Goal: Transaction & Acquisition: Purchase product/service

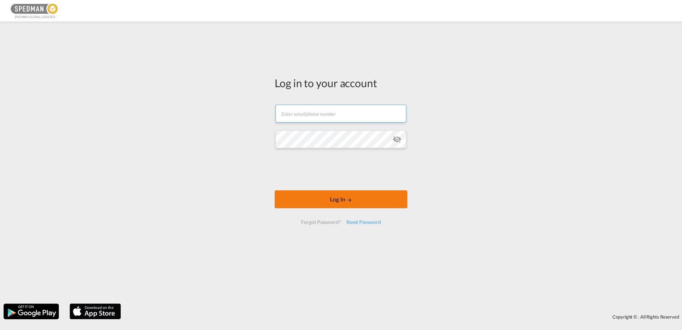
type input "[EMAIL_ADDRESS][DOMAIN_NAME]"
click at [326, 200] on button "Log In" at bounding box center [341, 199] width 133 height 18
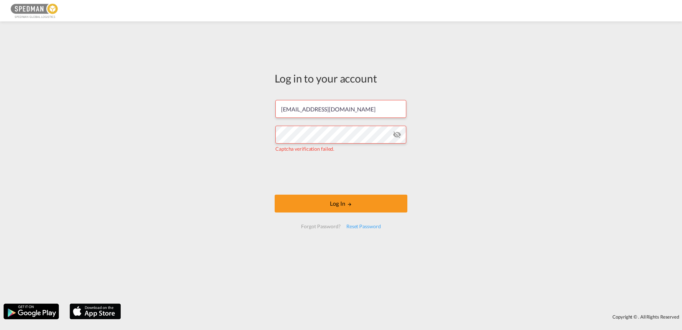
click at [312, 194] on form "[EMAIL_ADDRESS][DOMAIN_NAME] Captcha verification failed. Log In Forgot Passwor…" at bounding box center [341, 164] width 133 height 142
click at [315, 201] on button "Log In" at bounding box center [341, 203] width 133 height 18
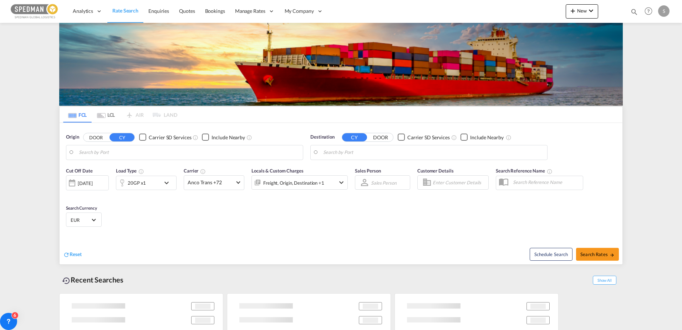
type input "[GEOGRAPHIC_DATA], NOSVG"
type input "[GEOGRAPHIC_DATA], [GEOGRAPHIC_DATA]"
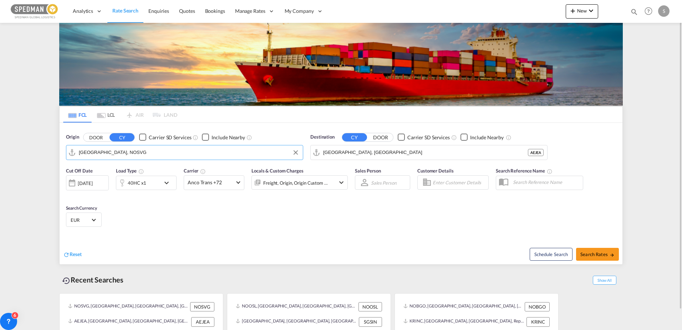
click at [178, 152] on input "[GEOGRAPHIC_DATA], NOSVG" at bounding box center [189, 152] width 221 height 11
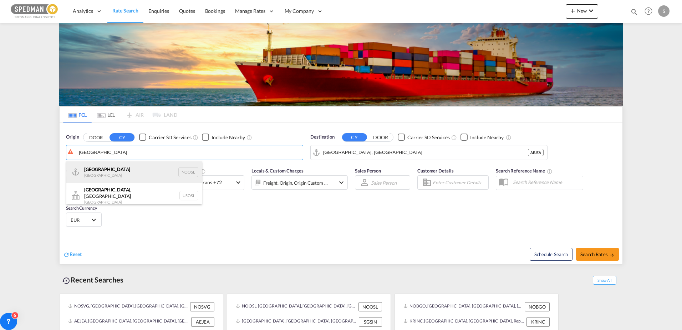
click at [137, 170] on div "[GEOGRAPHIC_DATA] [GEOGRAPHIC_DATA] NOOSL" at bounding box center [134, 171] width 136 height 21
type input "[GEOGRAPHIC_DATA], NOOSL"
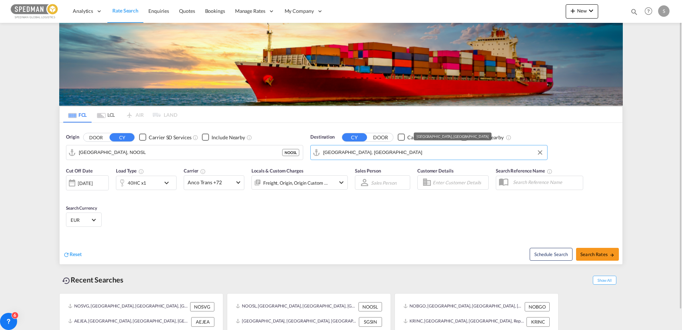
click at [354, 151] on input "[GEOGRAPHIC_DATA], [GEOGRAPHIC_DATA]" at bounding box center [433, 152] width 221 height 11
type input "mersin"
click at [84, 133] on button "DOOR" at bounding box center [96, 137] width 25 height 8
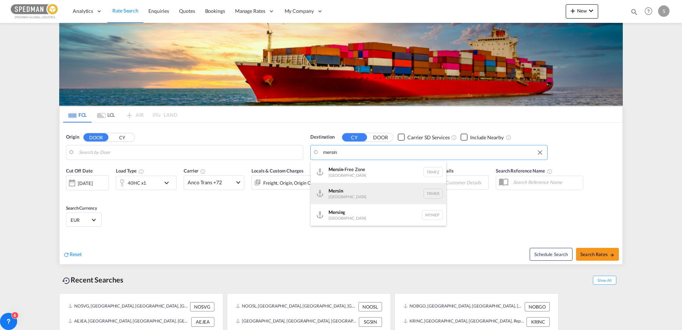
click at [338, 191] on div "Mersin [GEOGRAPHIC_DATA] TRMER" at bounding box center [379, 193] width 136 height 21
type input "Mersin, TRMER"
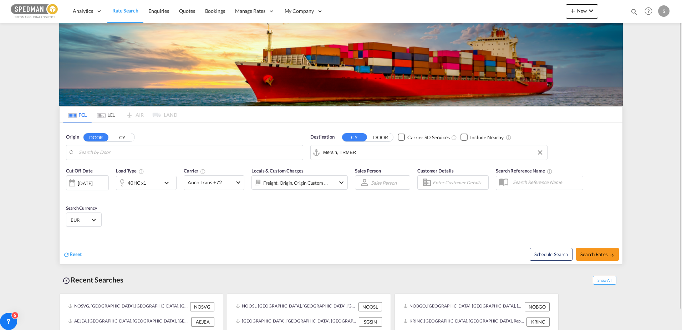
click at [156, 185] on div "40HC x1" at bounding box center [138, 183] width 44 height 14
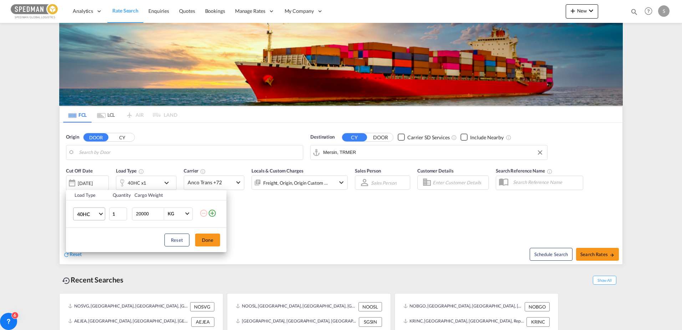
click at [94, 216] on span "40HC" at bounding box center [87, 214] width 21 height 7
click at [87, 245] on md-option "40FR" at bounding box center [95, 238] width 49 height 17
click at [161, 212] on input "20001" at bounding box center [149, 214] width 29 height 12
click at [161, 212] on input "20002" at bounding box center [149, 214] width 29 height 12
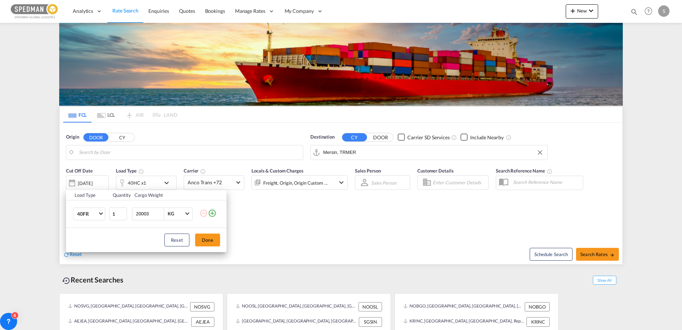
click at [161, 212] on input "20003" at bounding box center [149, 214] width 29 height 12
click at [161, 212] on input "20004" at bounding box center [149, 214] width 29 height 12
drag, startPoint x: 152, startPoint y: 213, endPoint x: 67, endPoint y: 207, distance: 85.6
click at [67, 207] on tr "40FR 1 20004 KG KG" at bounding box center [146, 213] width 161 height 27
type input "35000"
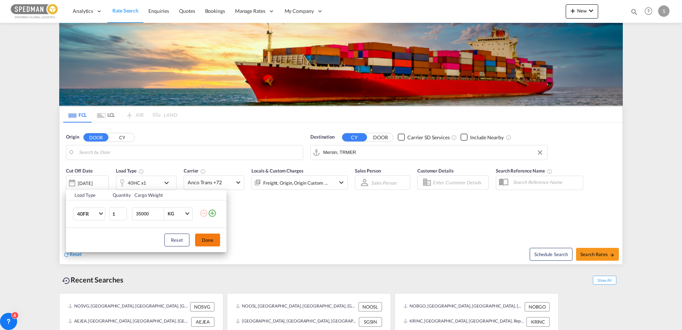
click at [206, 240] on button "Done" at bounding box center [207, 239] width 25 height 13
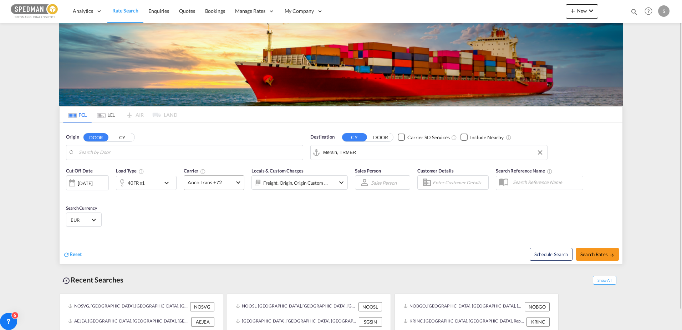
click at [208, 185] on span "Anco Trans +72" at bounding box center [211, 182] width 46 height 7
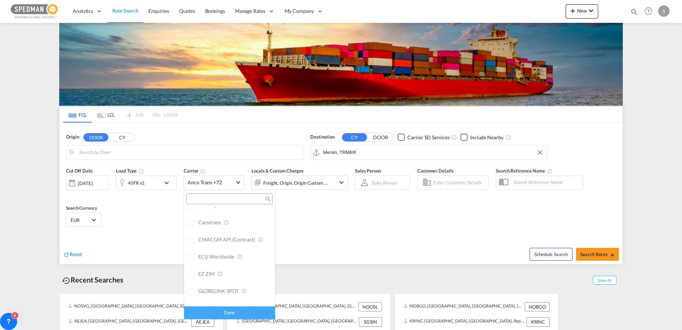
scroll to position [0, 0]
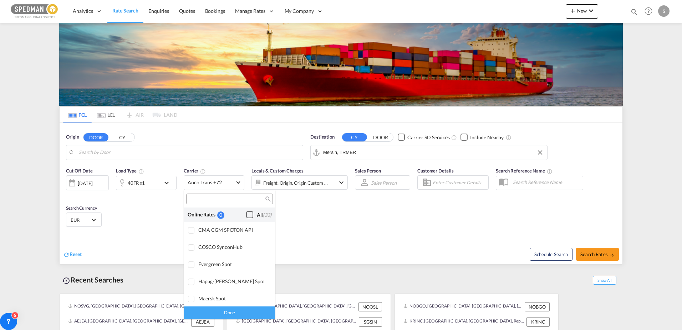
click at [246, 213] on div "Checkbox No Ink" at bounding box center [249, 214] width 7 height 7
click at [591, 259] on md-backdrop at bounding box center [341, 165] width 682 height 330
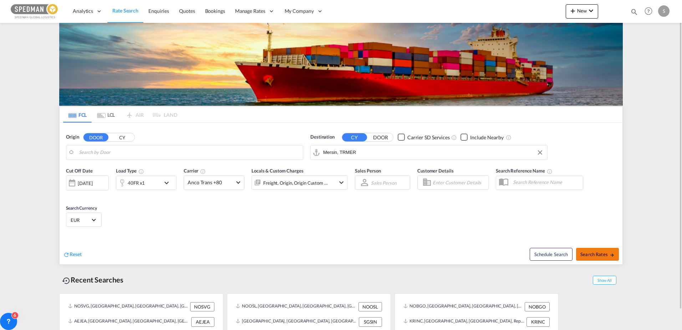
drag, startPoint x: 591, startPoint y: 259, endPoint x: 599, endPoint y: 256, distance: 8.3
click at [599, 256] on button "Search Rates" at bounding box center [597, 254] width 43 height 13
click at [594, 256] on span "Search Rates" at bounding box center [598, 254] width 34 height 6
click at [276, 155] on input "Search by Door" at bounding box center [189, 152] width 221 height 11
click at [117, 133] on div "DOOR [PERSON_NAME]" at bounding box center [109, 137] width 52 height 9
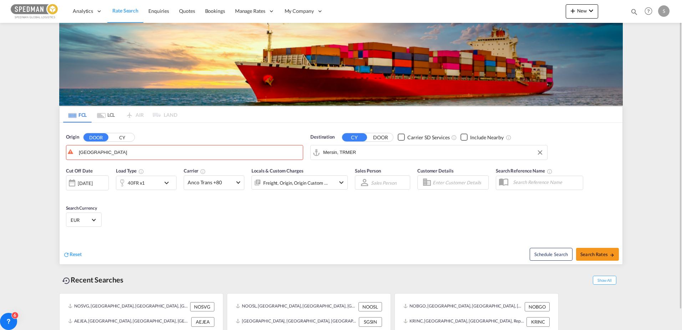
click at [117, 140] on button "CY" at bounding box center [122, 137] width 25 height 8
click at [106, 150] on body "Analytics Dashboard Rate Search Enquiries Quotes Bookings" at bounding box center [341, 165] width 682 height 330
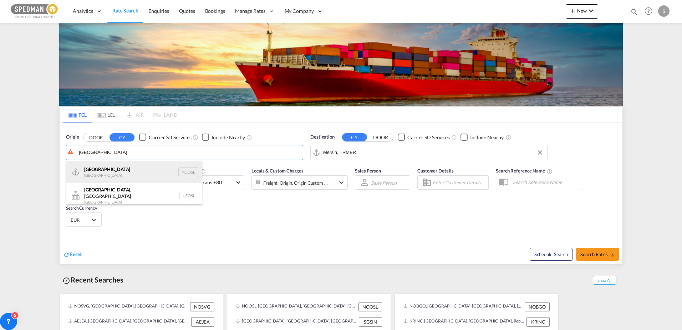
click at [90, 171] on div "[GEOGRAPHIC_DATA] [GEOGRAPHIC_DATA] NOOSL" at bounding box center [134, 171] width 136 height 21
type input "[GEOGRAPHIC_DATA], NOOSL"
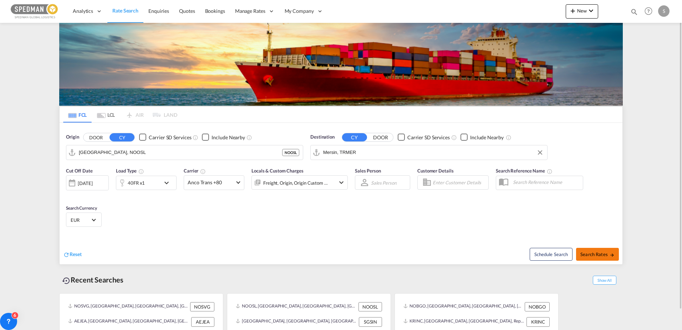
click at [592, 252] on span "Search Rates" at bounding box center [598, 254] width 34 height 6
type input "NOOSL to TRMER / [DATE]"
